Goal: Task Accomplishment & Management: Manage account settings

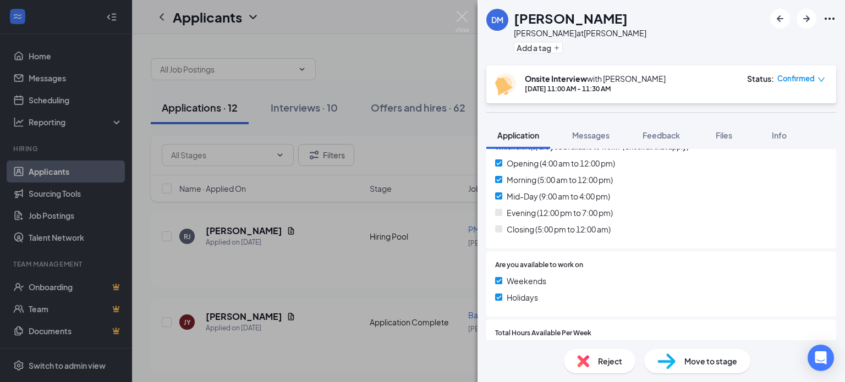
scroll to position [428, 0]
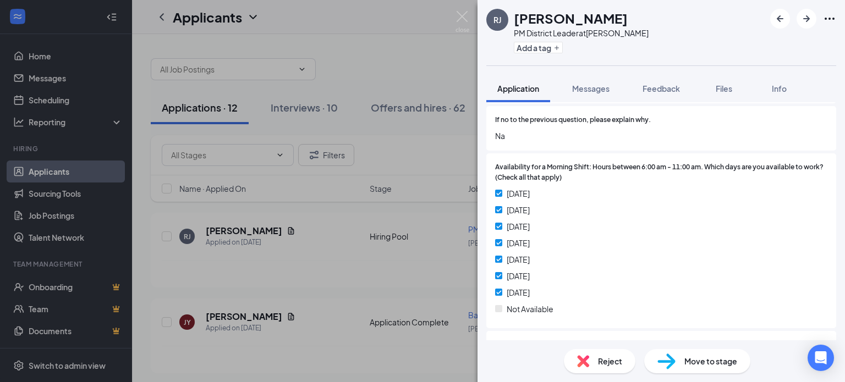
scroll to position [1320, 0]
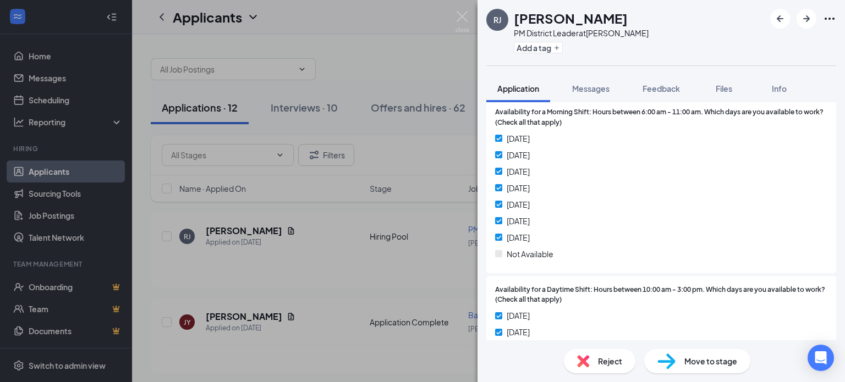
click at [706, 358] on span "Move to stage" at bounding box center [710, 361] width 53 height 12
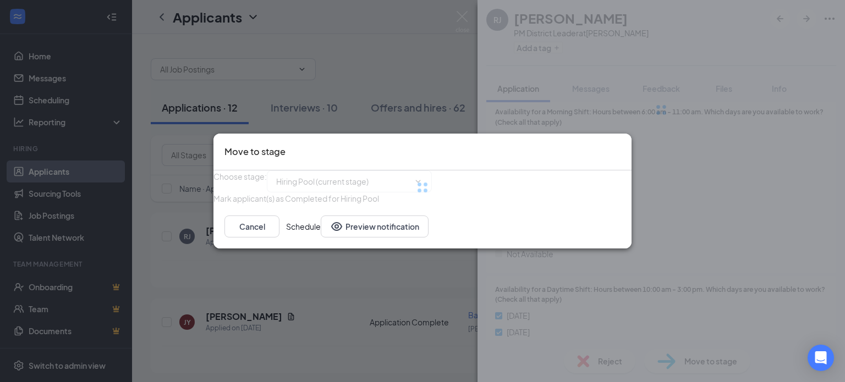
type input "Onsite Interview (next stage)"
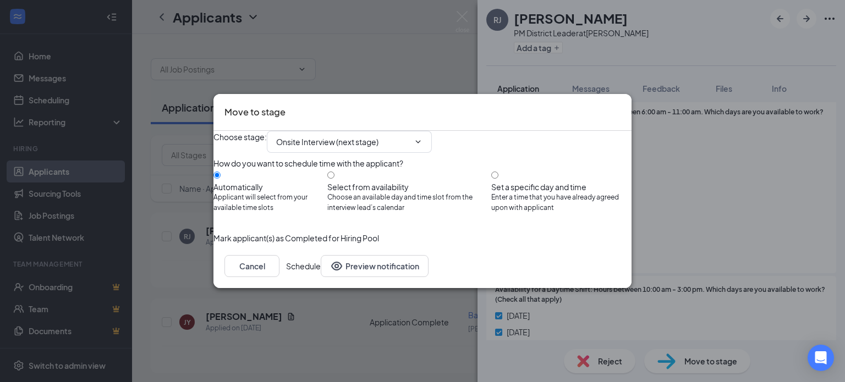
click at [321, 277] on button "Schedule" at bounding box center [303, 266] width 35 height 22
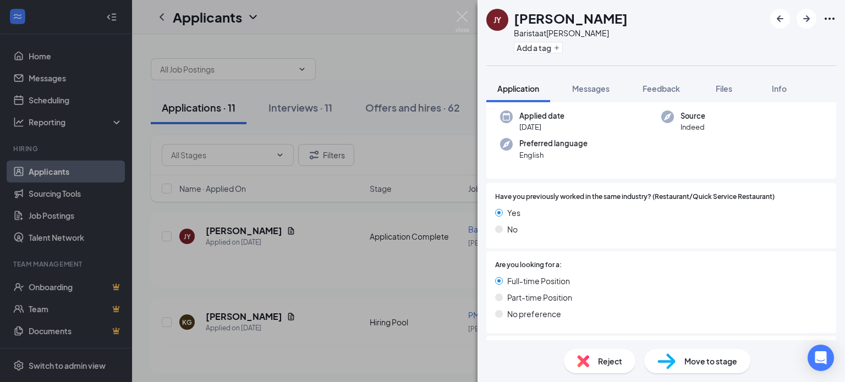
scroll to position [92, 0]
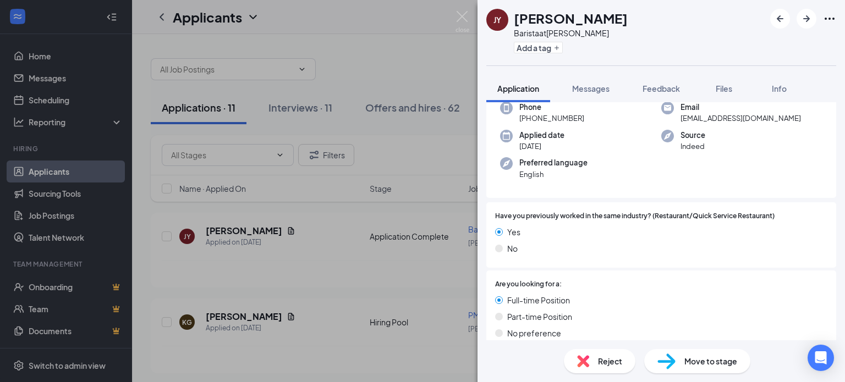
click at [691, 360] on span "Move to stage" at bounding box center [710, 361] width 53 height 12
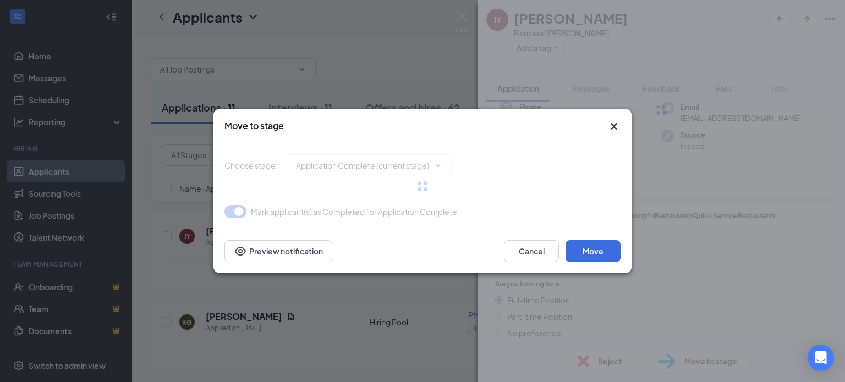
type input "Onsite Interview (next stage)"
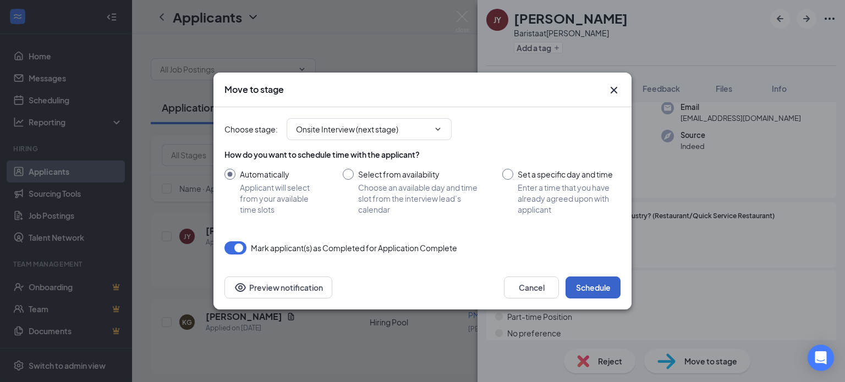
click at [604, 285] on button "Schedule" at bounding box center [592, 288] width 55 height 22
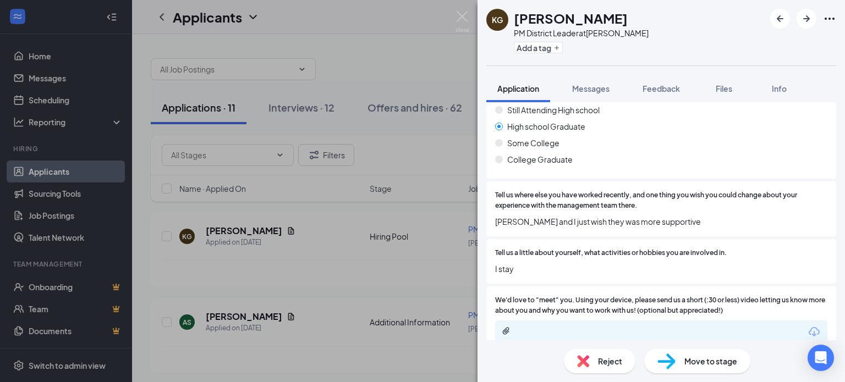
scroll to position [825, 0]
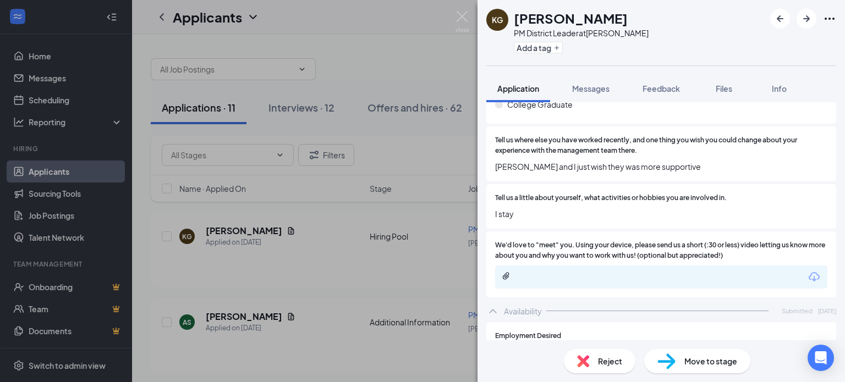
click at [712, 361] on span "Move to stage" at bounding box center [710, 361] width 53 height 12
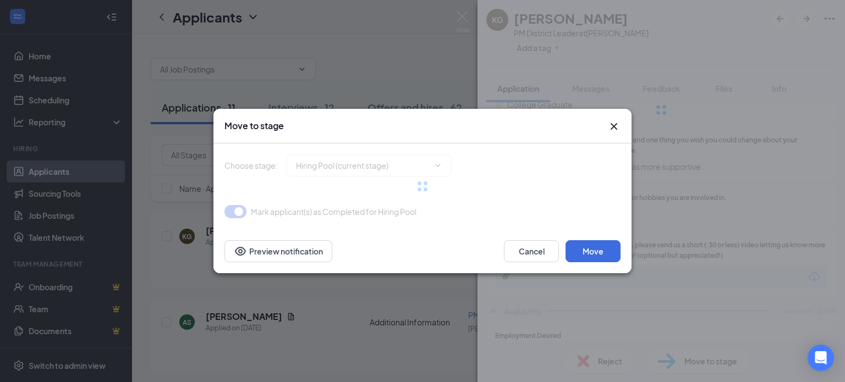
type input "Onsite Interview (next stage)"
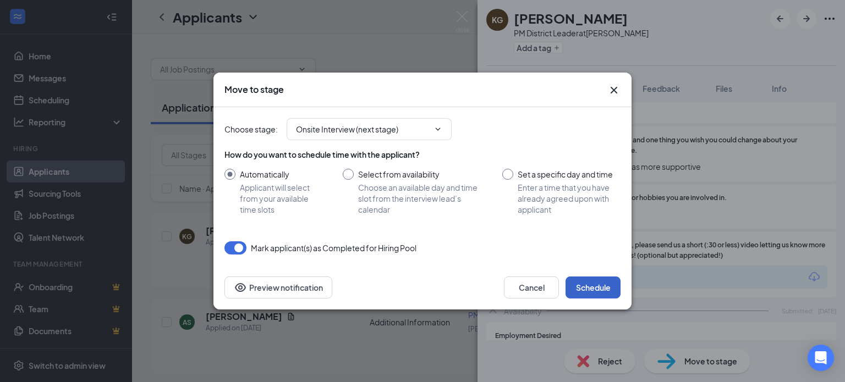
click at [590, 285] on button "Schedule" at bounding box center [592, 288] width 55 height 22
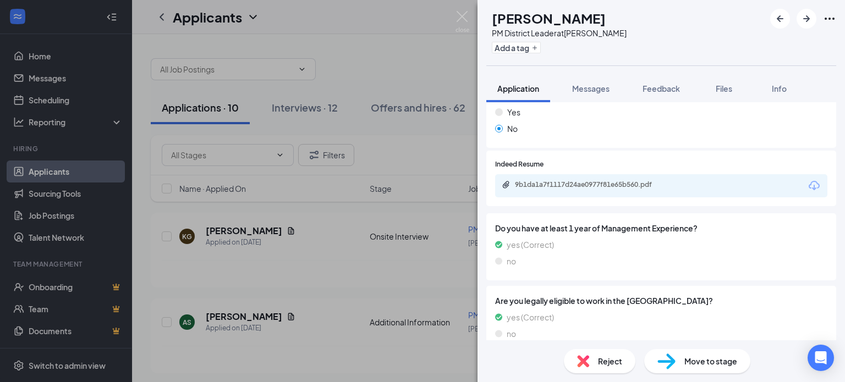
scroll to position [330, 0]
